Goal: Task Accomplishment & Management: Use online tool/utility

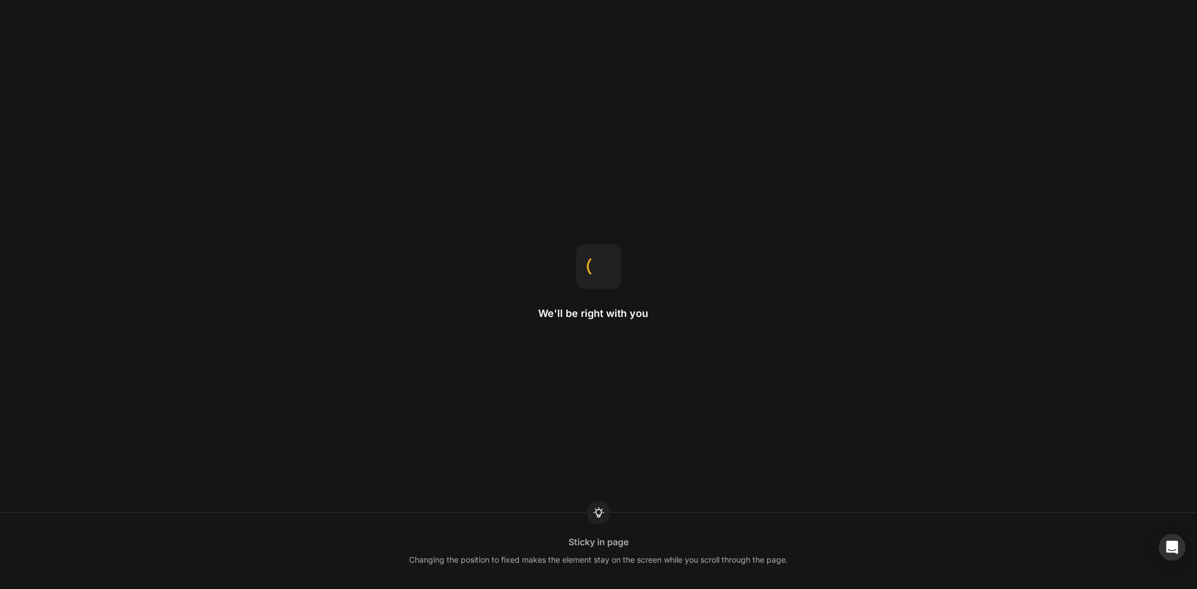
click at [32, 20] on div "We'll be right with you Sticky in page Changing the position to fixed makes the…" at bounding box center [598, 294] width 1197 height 589
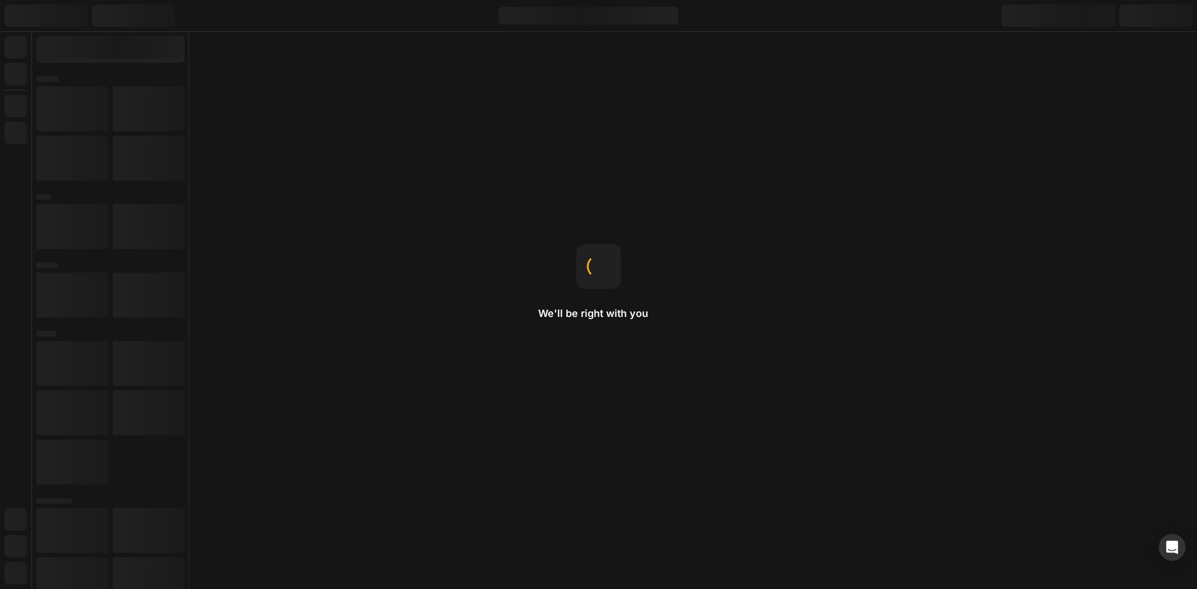
click at [32, 20] on div at bounding box center [45, 15] width 83 height 22
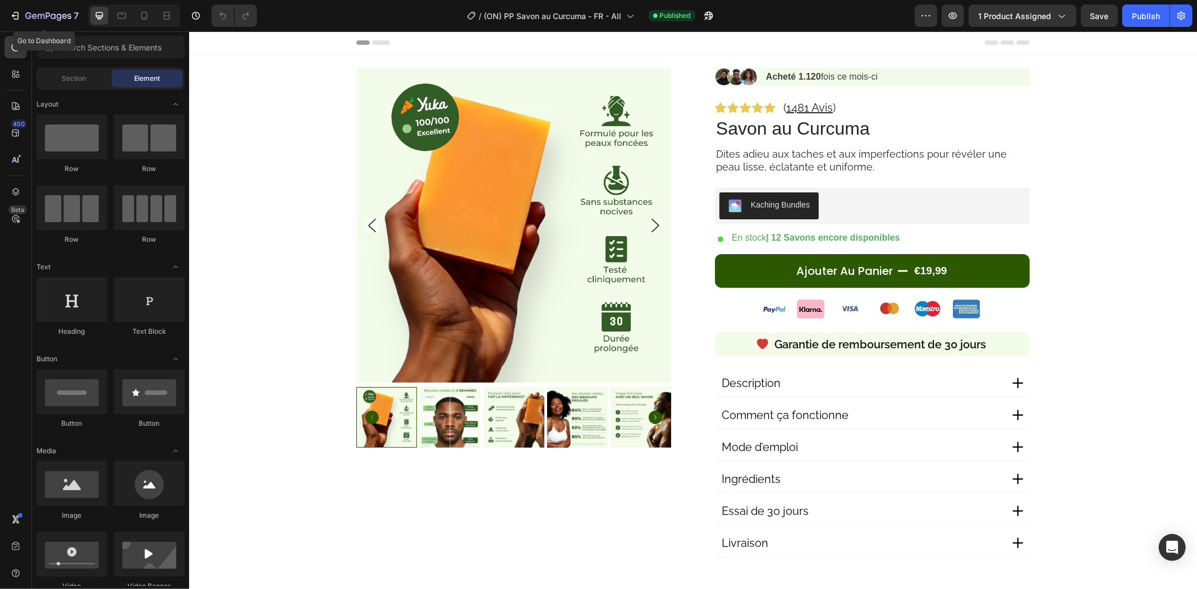
click at [32, 20] on icon "button" at bounding box center [48, 17] width 46 height 10
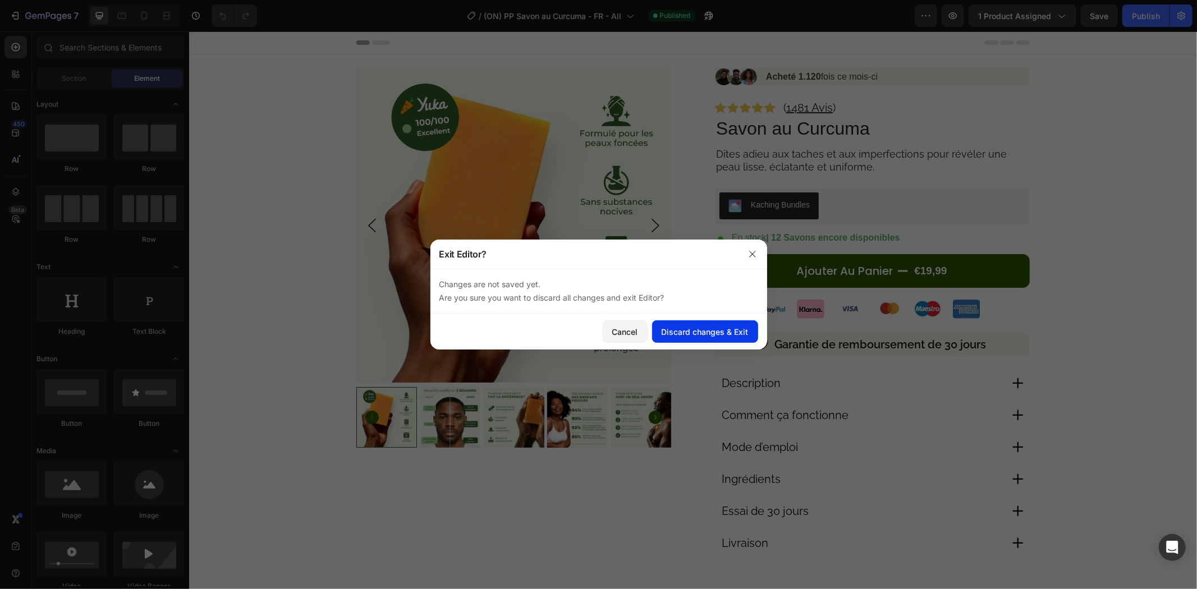
click at [682, 333] on div "Discard changes & Exit" at bounding box center [705, 332] width 87 height 12
